Goal: Information Seeking & Learning: Learn about a topic

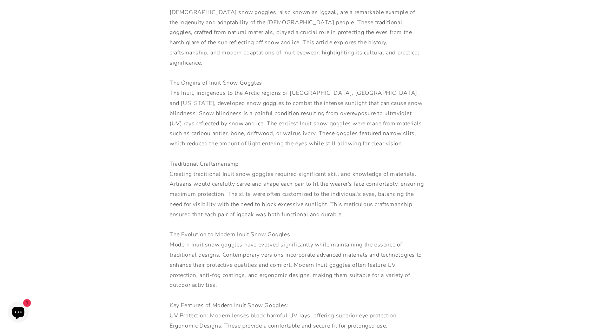
scroll to position [144, 0]
drag, startPoint x: 237, startPoint y: 150, endPoint x: 163, endPoint y: 152, distance: 73.8
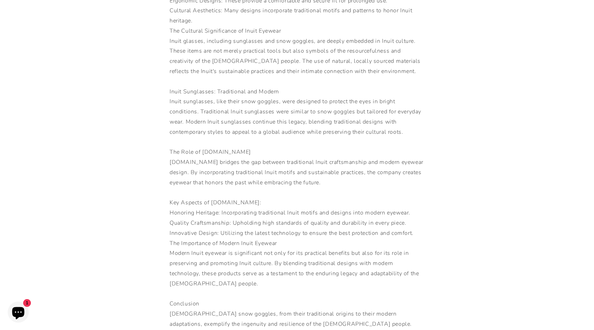
copy div "Traditional Craftsmanship"
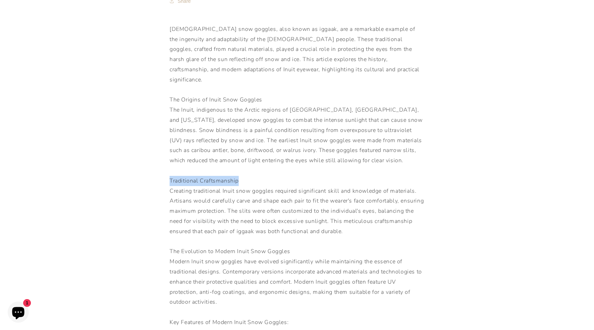
scroll to position [127, 0]
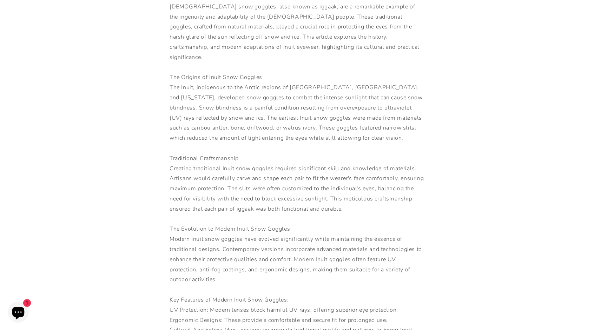
scroll to position [150, 0]
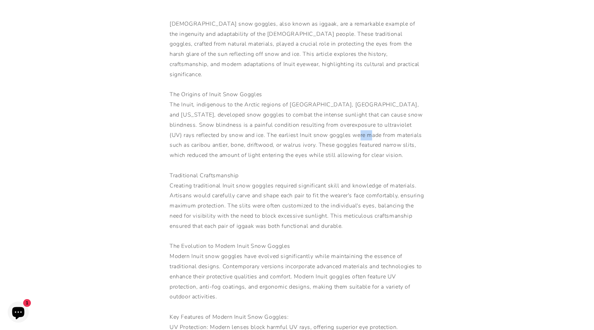
scroll to position [133, 0]
